Goal: Information Seeking & Learning: Find specific fact

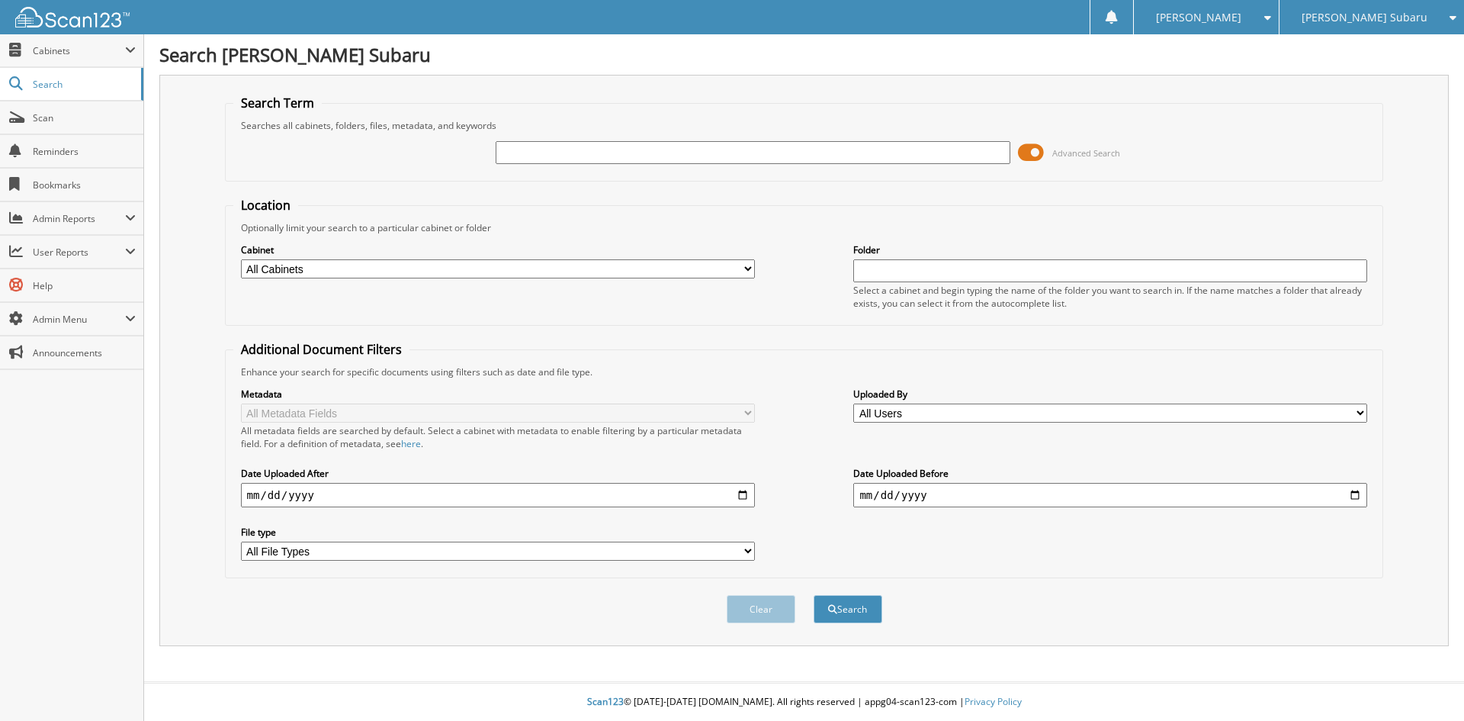
click at [700, 160] on input "text" at bounding box center [753, 152] width 514 height 23
type input "24US174A"
click at [814, 595] on button "Search" at bounding box center [848, 609] width 69 height 28
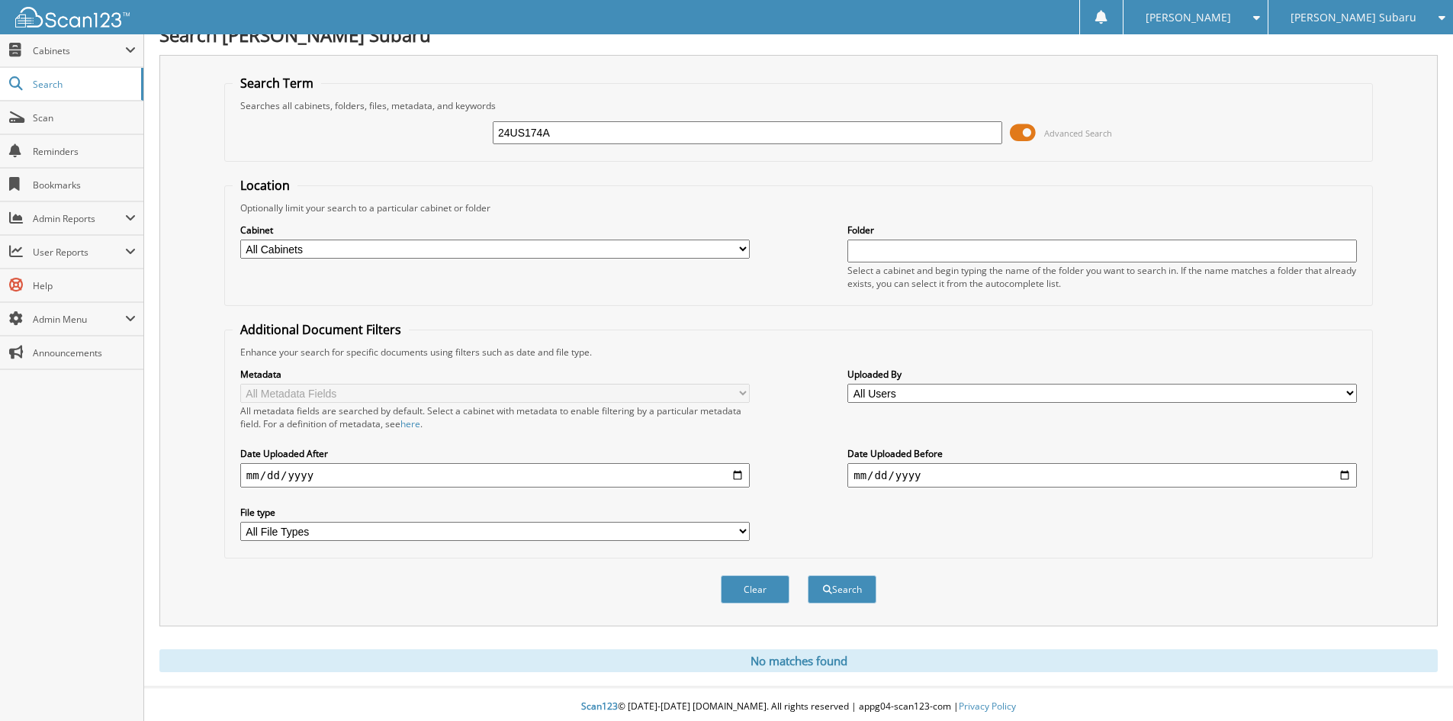
scroll to position [25, 0]
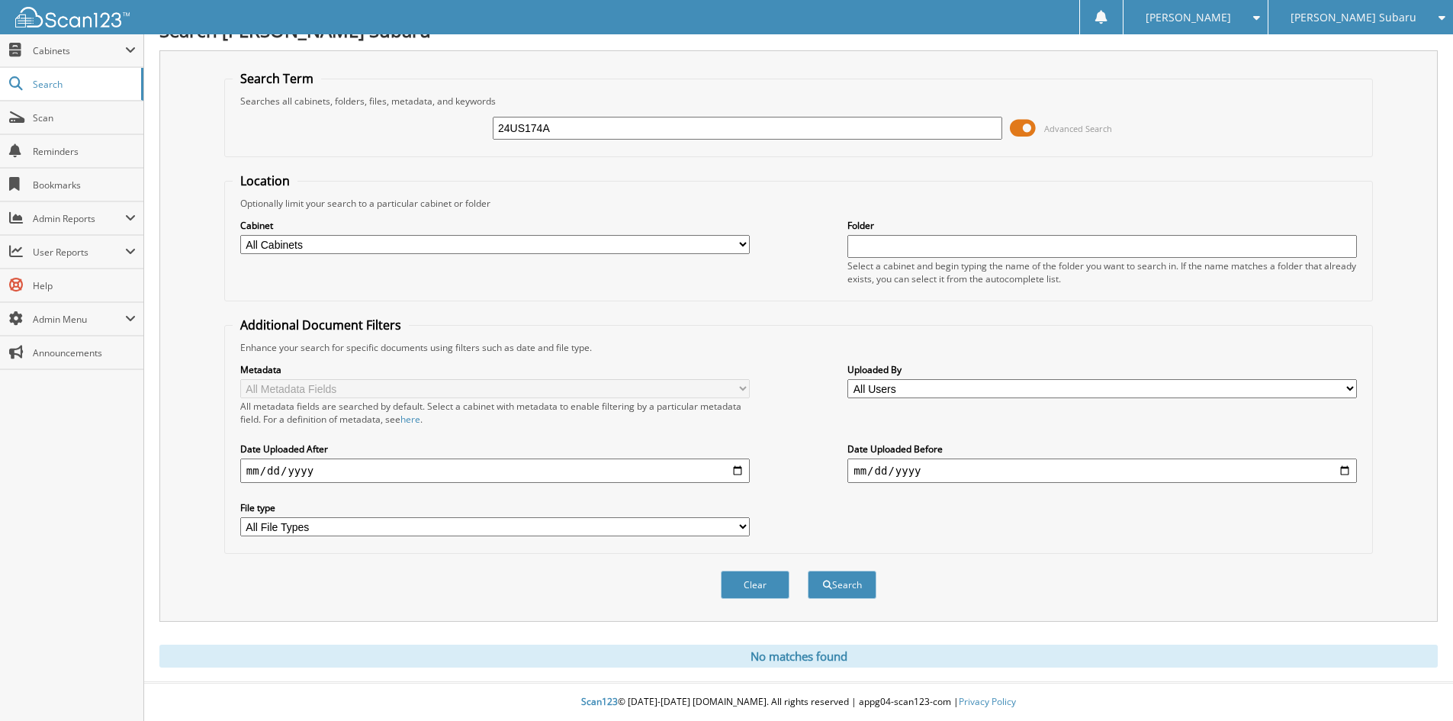
click at [580, 125] on input "24US174A" at bounding box center [747, 128] width 509 height 23
type input "24US175A"
click at [808, 570] on button "Search" at bounding box center [842, 584] width 69 height 28
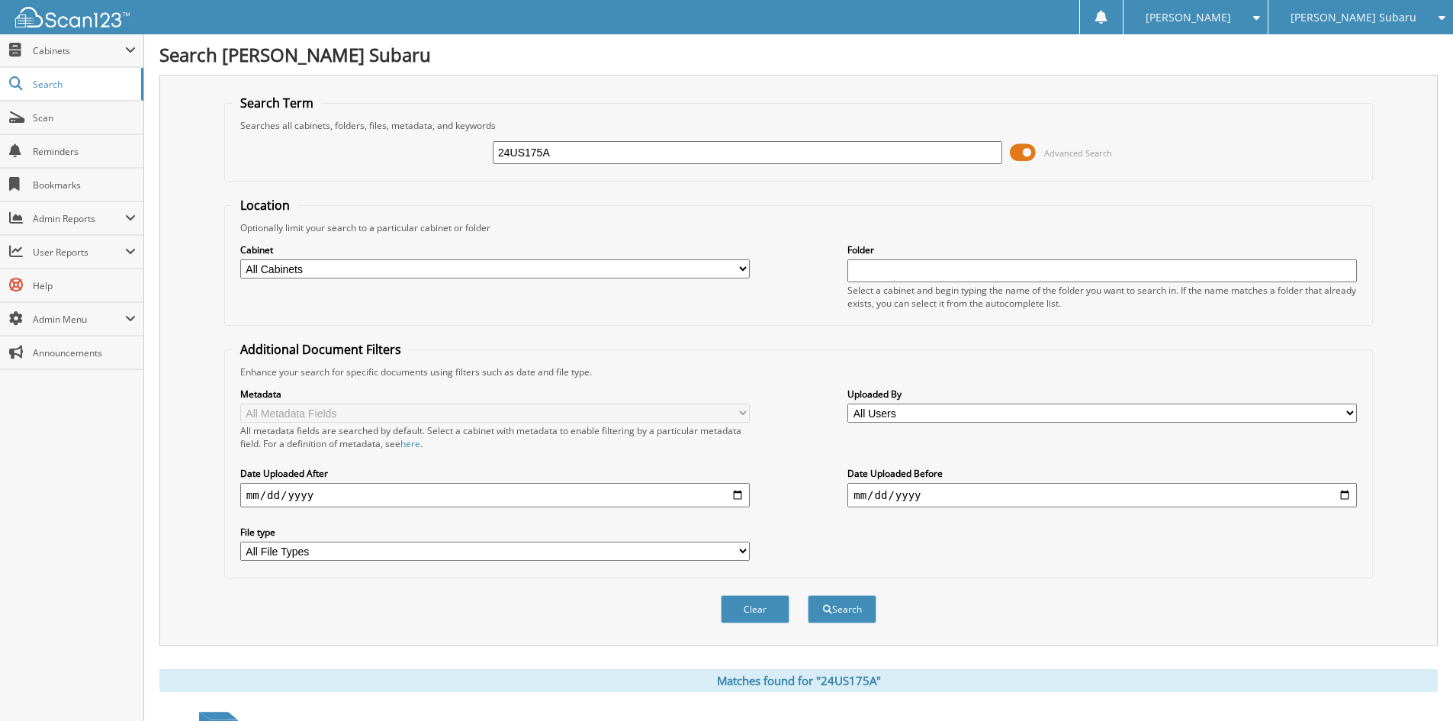
scroll to position [217, 0]
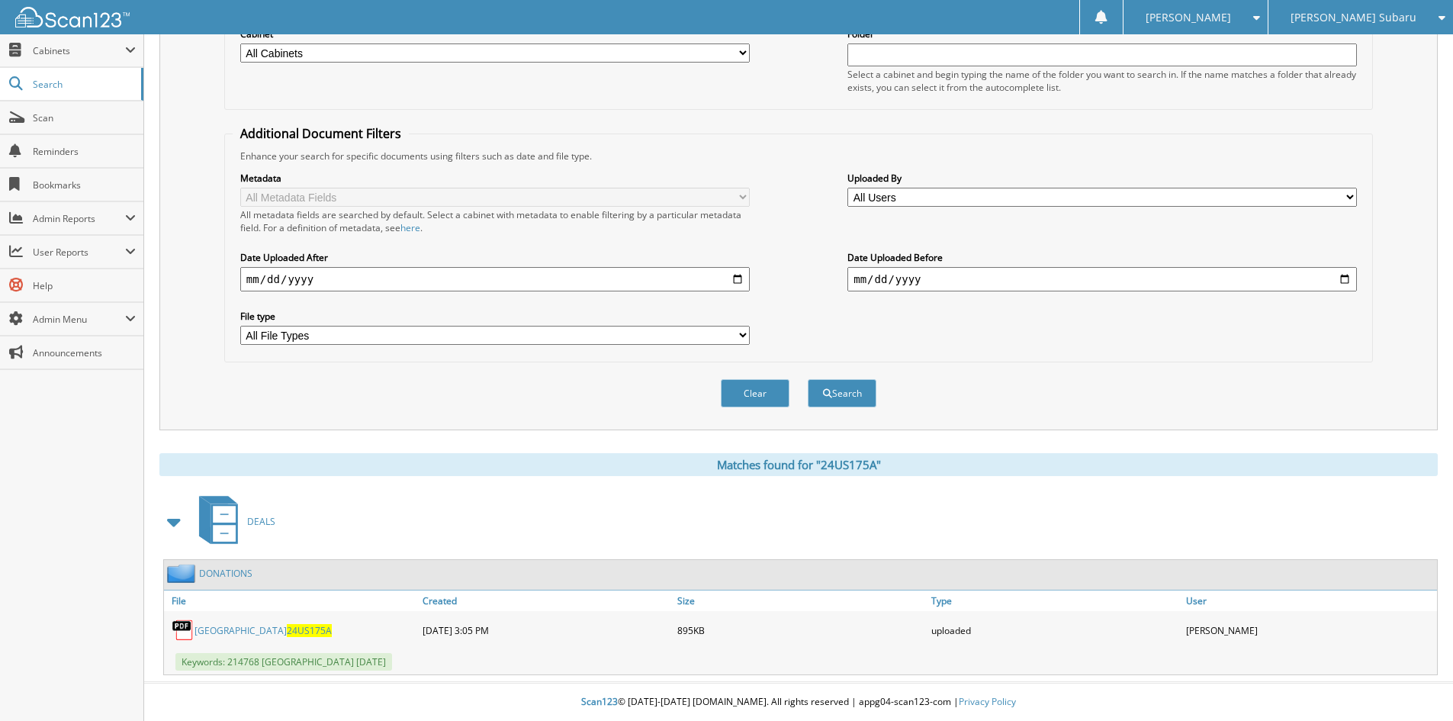
click at [255, 631] on link "[GEOGRAPHIC_DATA] 24US175A" at bounding box center [262, 630] width 137 height 13
click at [273, 628] on link "[GEOGRAPHIC_DATA] 24US175A" at bounding box center [262, 630] width 137 height 13
